Goal: Go to known website: Access a specific website the user already knows

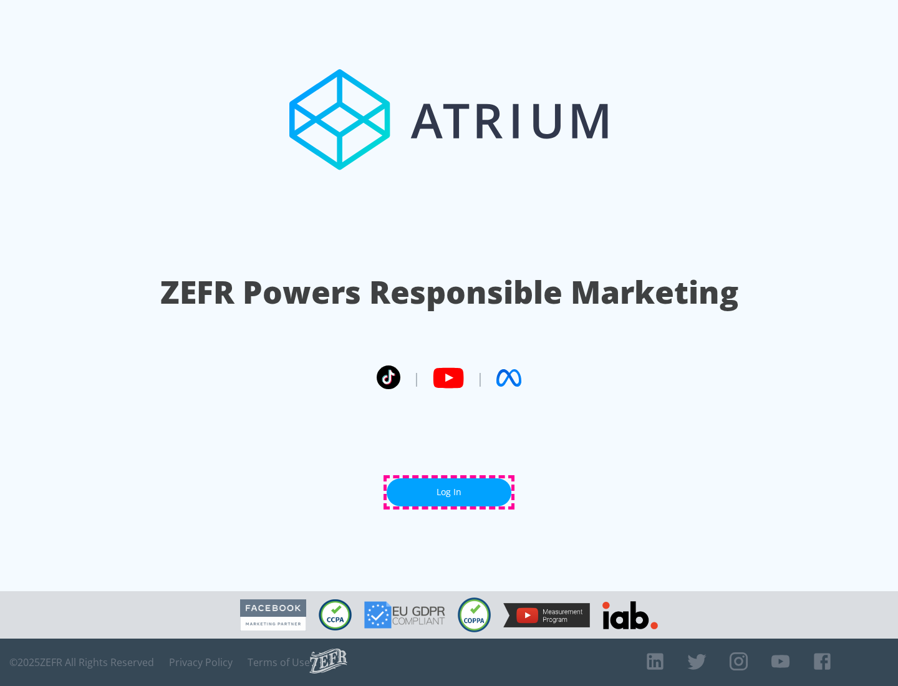
click at [449, 492] on link "Log In" at bounding box center [449, 492] width 125 height 28
